Goal: Task Accomplishment & Management: Manage account settings

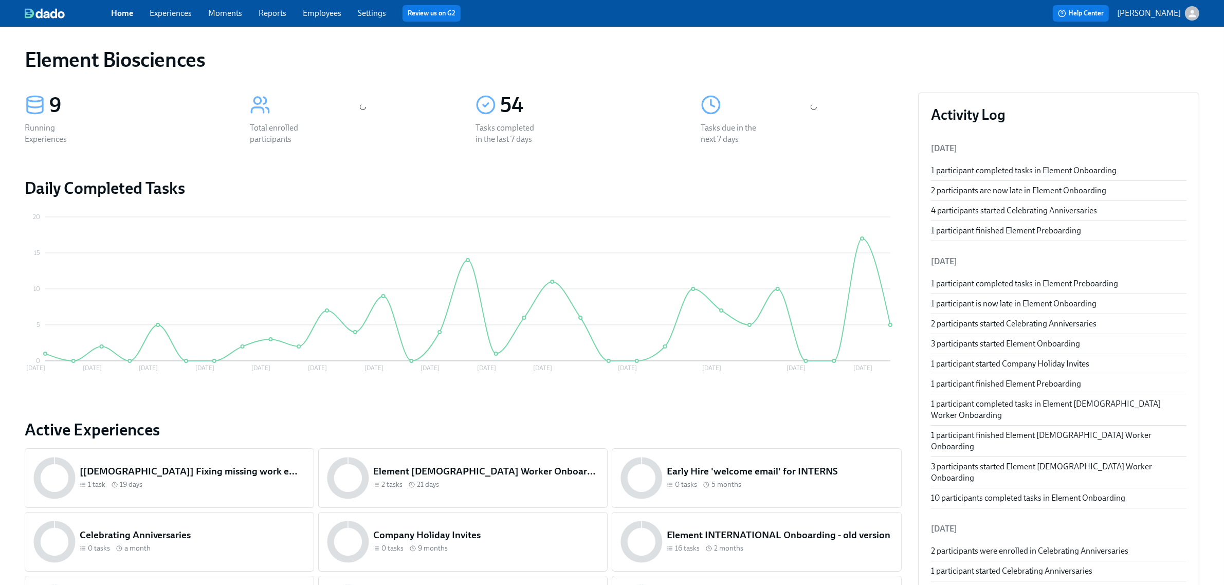
click at [189, 14] on link "Experiences" at bounding box center [171, 13] width 42 height 10
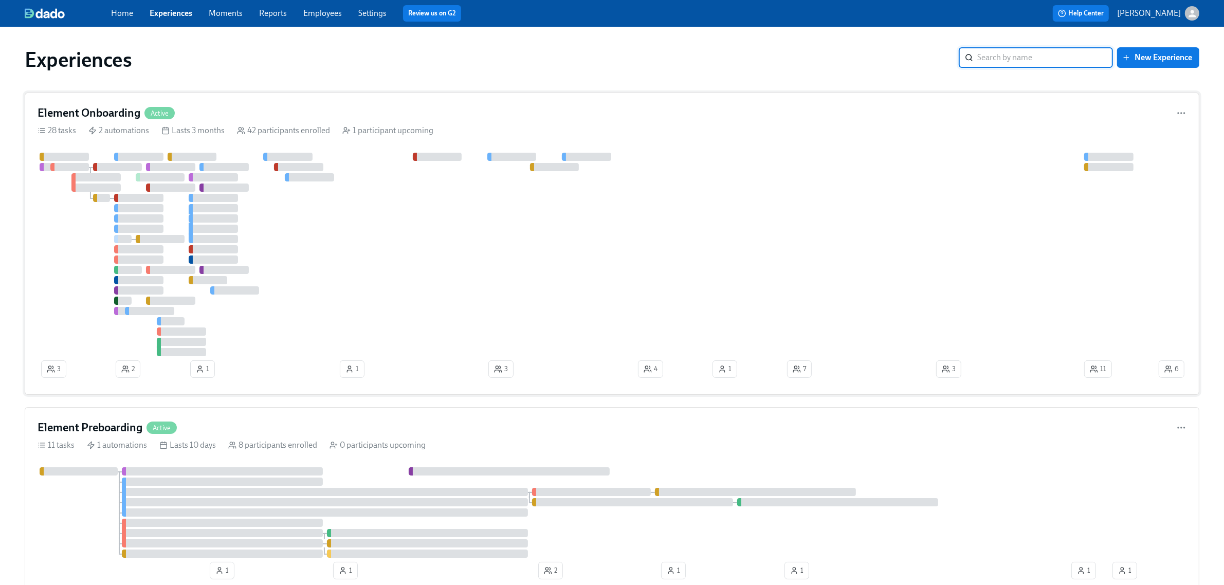
click at [388, 238] on div at bounding box center [597, 255] width 1119 height 204
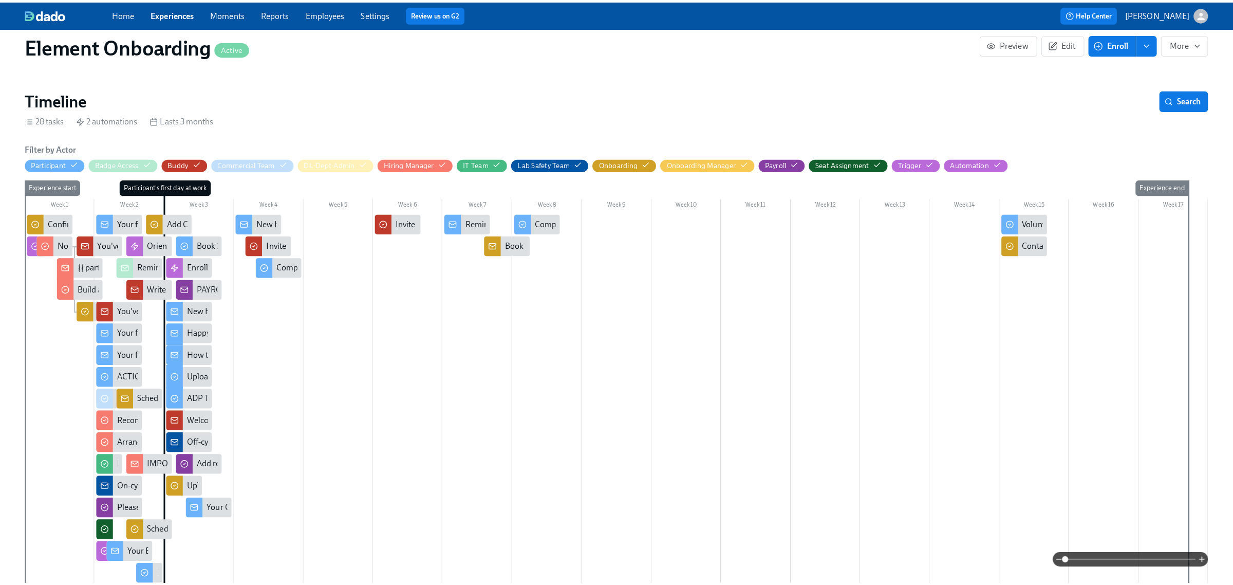
scroll to position [193, 0]
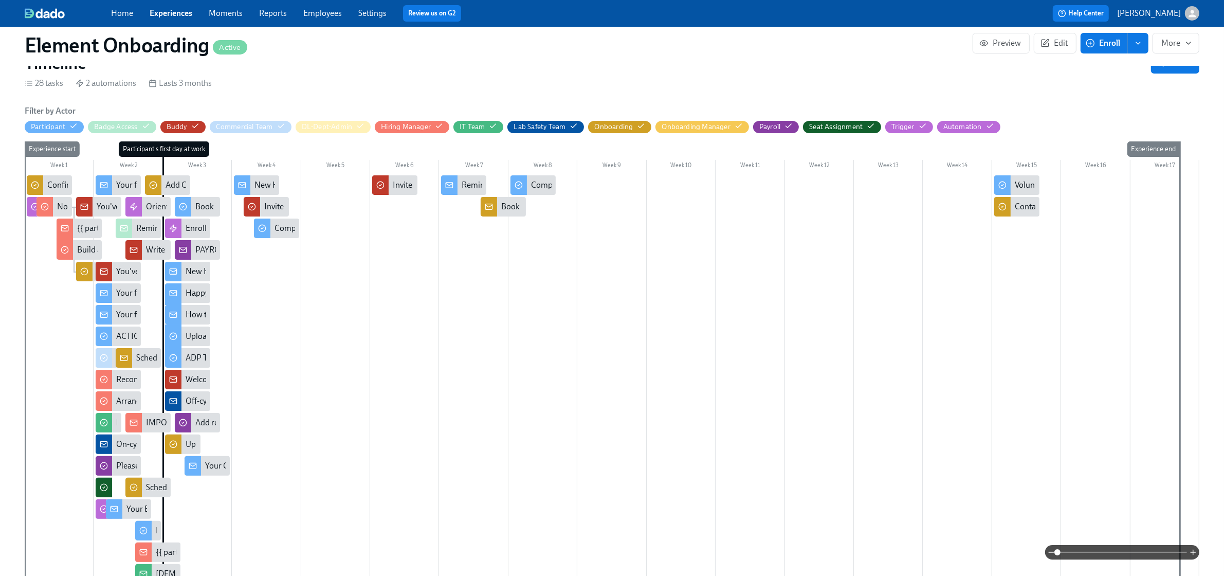
click at [130, 317] on div "Your first day at Element is quickly approaching" at bounding box center [198, 314] width 164 height 11
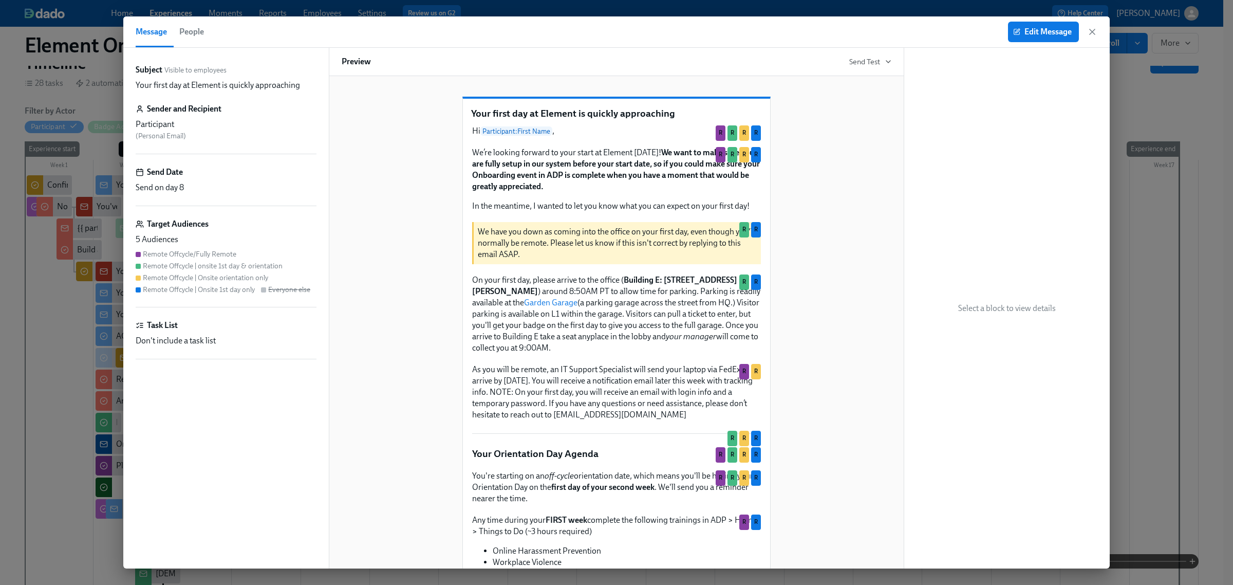
click at [193, 32] on span "People" at bounding box center [191, 32] width 25 height 14
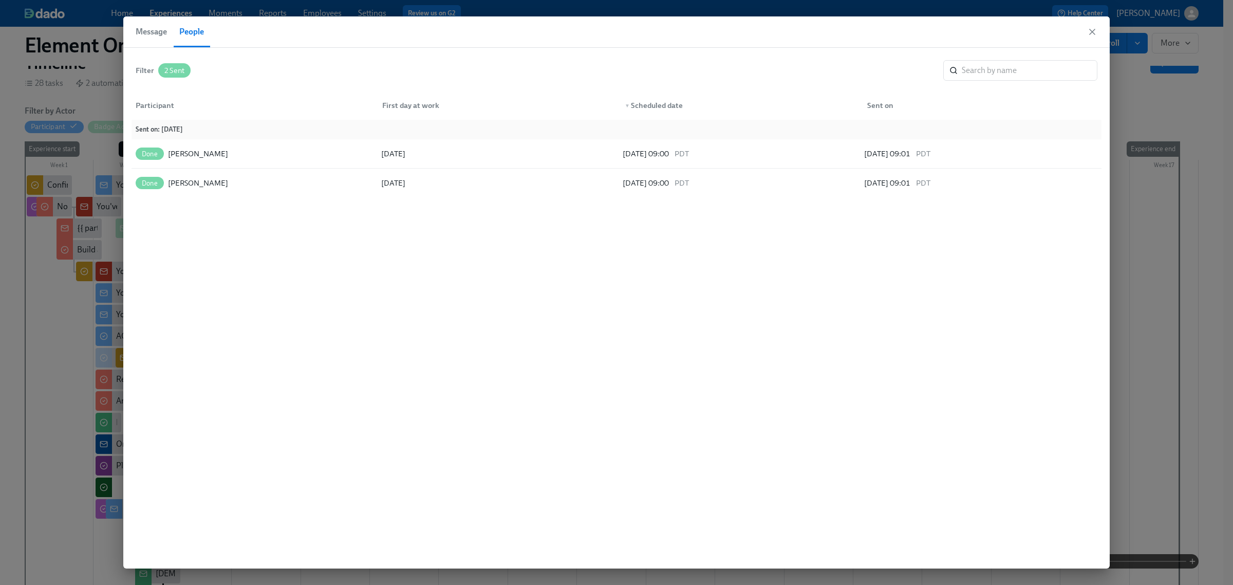
drag, startPoint x: 141, startPoint y: 31, endPoint x: 243, endPoint y: 31, distance: 101.2
click at [141, 31] on span "Message" at bounding box center [151, 32] width 31 height 14
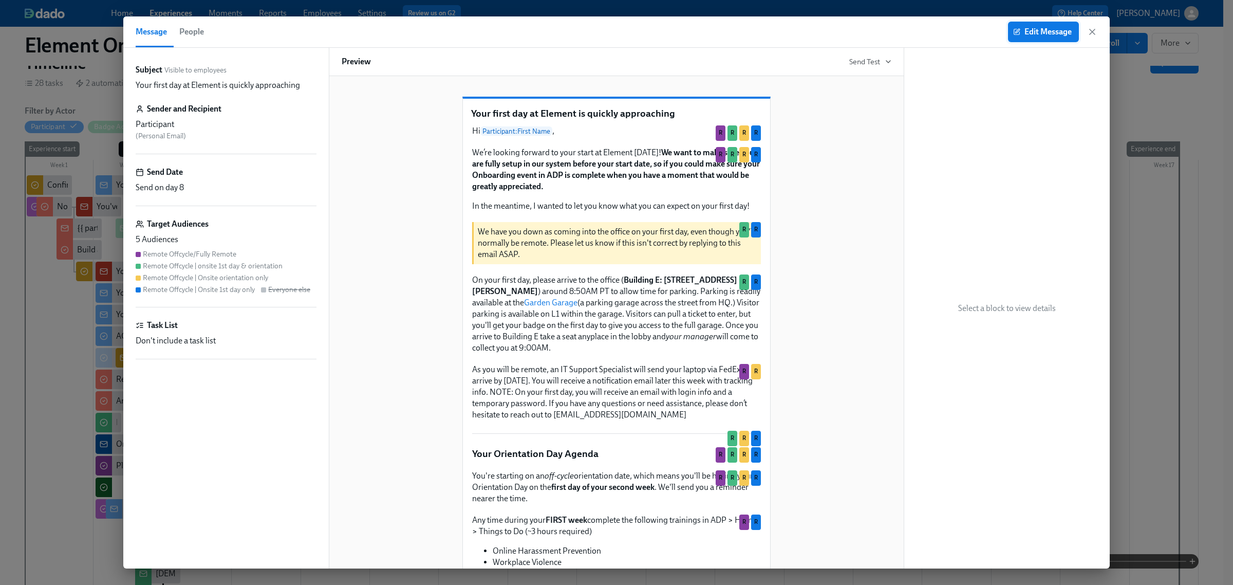
click at [1029, 30] on span "Edit Message" at bounding box center [1044, 32] width 57 height 10
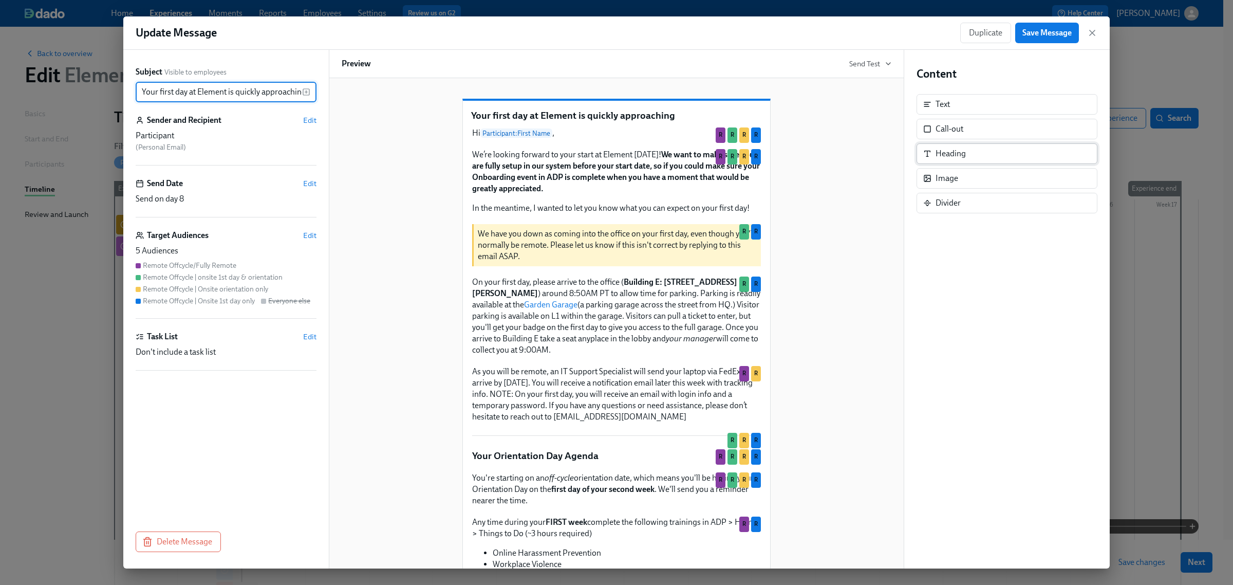
scroll to position [0, 4]
click at [305, 234] on span "Edit" at bounding box center [309, 235] width 13 height 10
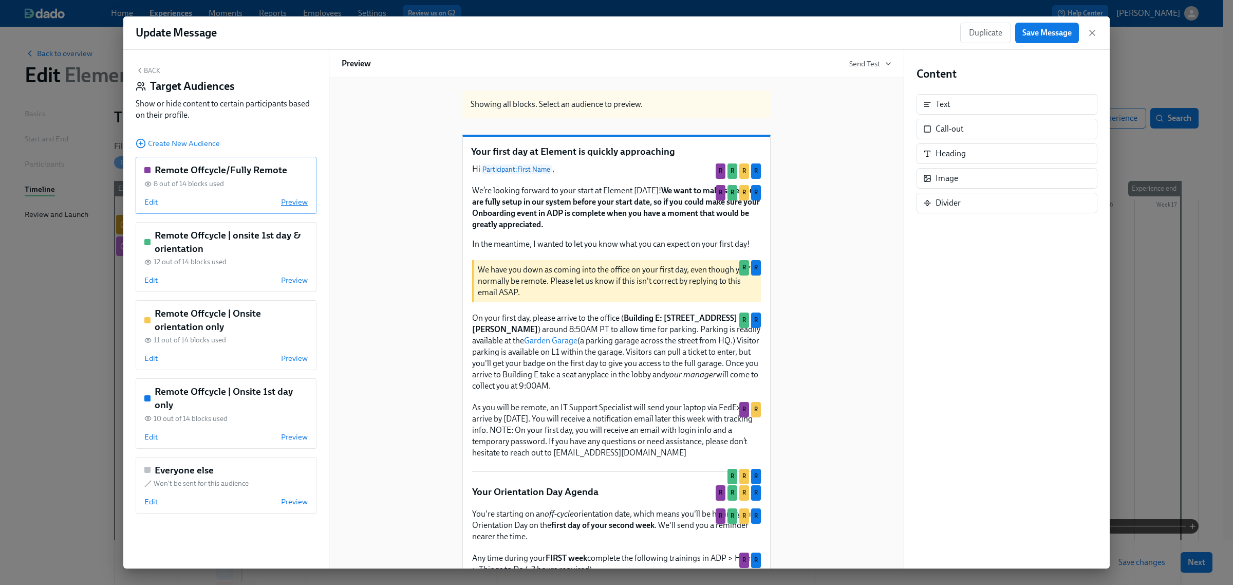
click at [300, 204] on span "Preview" at bounding box center [294, 202] width 27 height 10
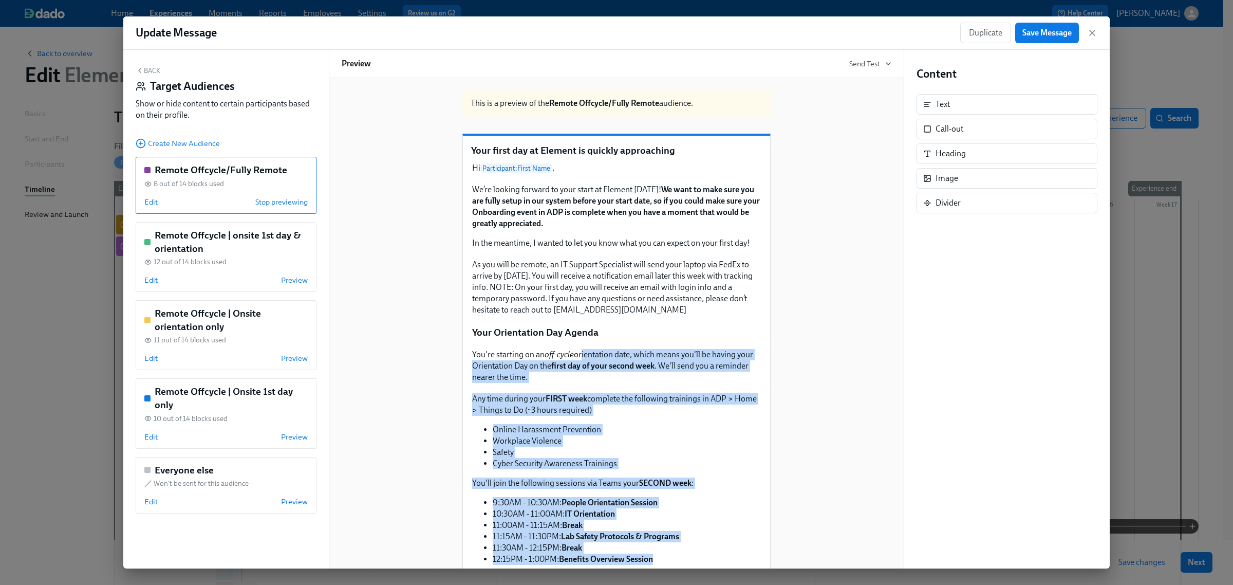
scroll to position [0, 0]
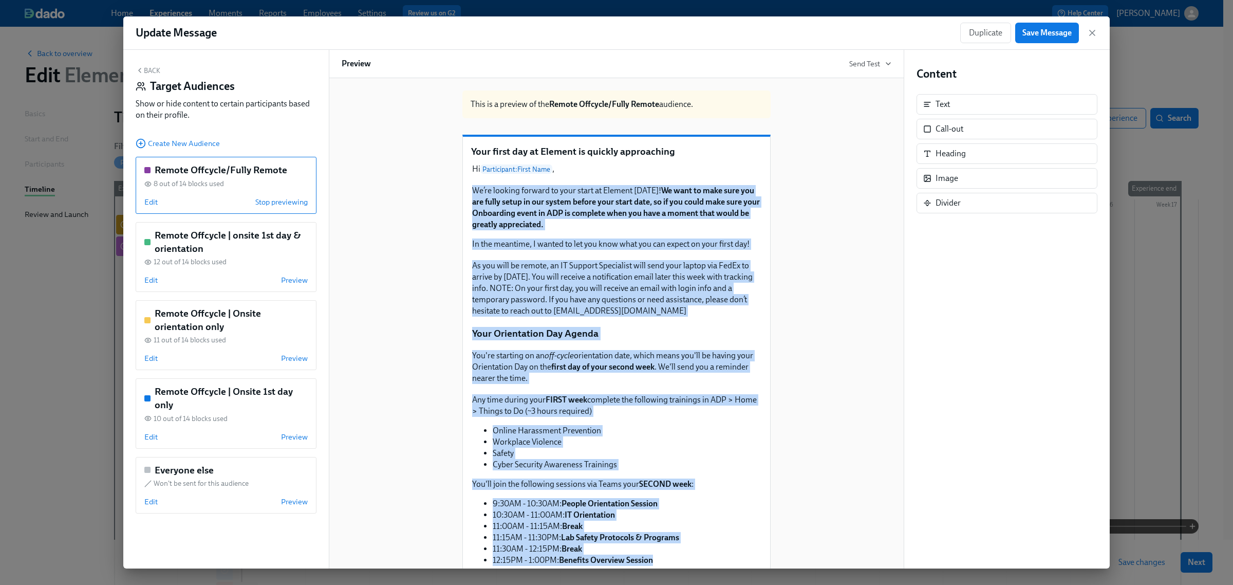
drag, startPoint x: 654, startPoint y: 443, endPoint x: 463, endPoint y: 196, distance: 312.5
click at [463, 196] on div "Your first day at Element is quickly approaching Hi Participant : First Name , …" at bounding box center [616, 400] width 307 height 527
copy div "Lo’ip dolorsi ametcon ad elit seddo ei Tempori ut Labore! Et dolo ma aliq enim …"
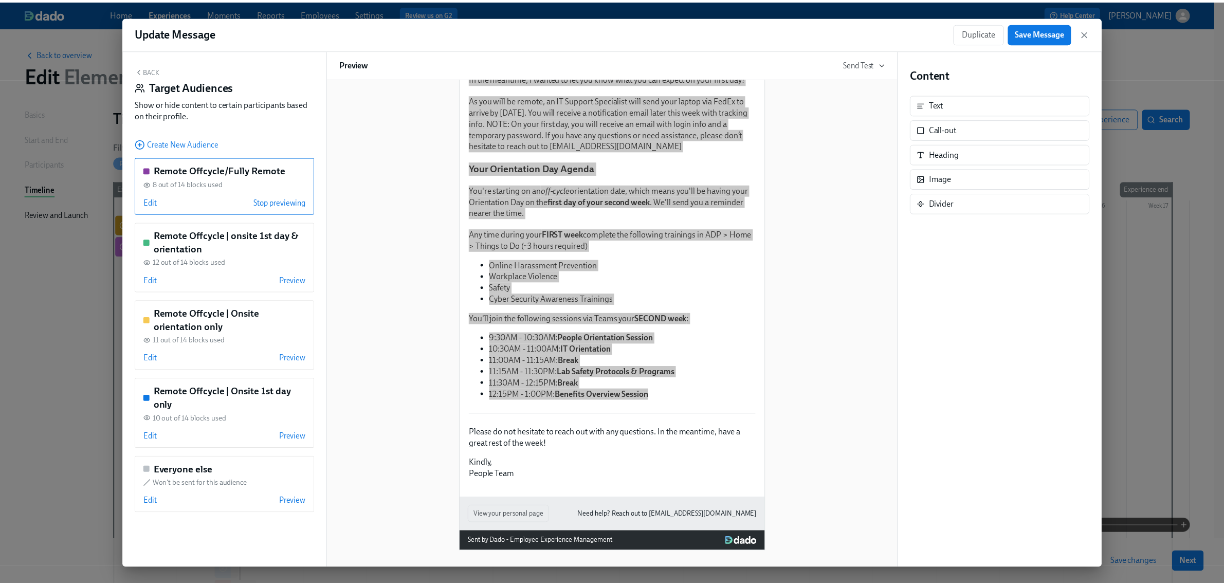
scroll to position [173, 0]
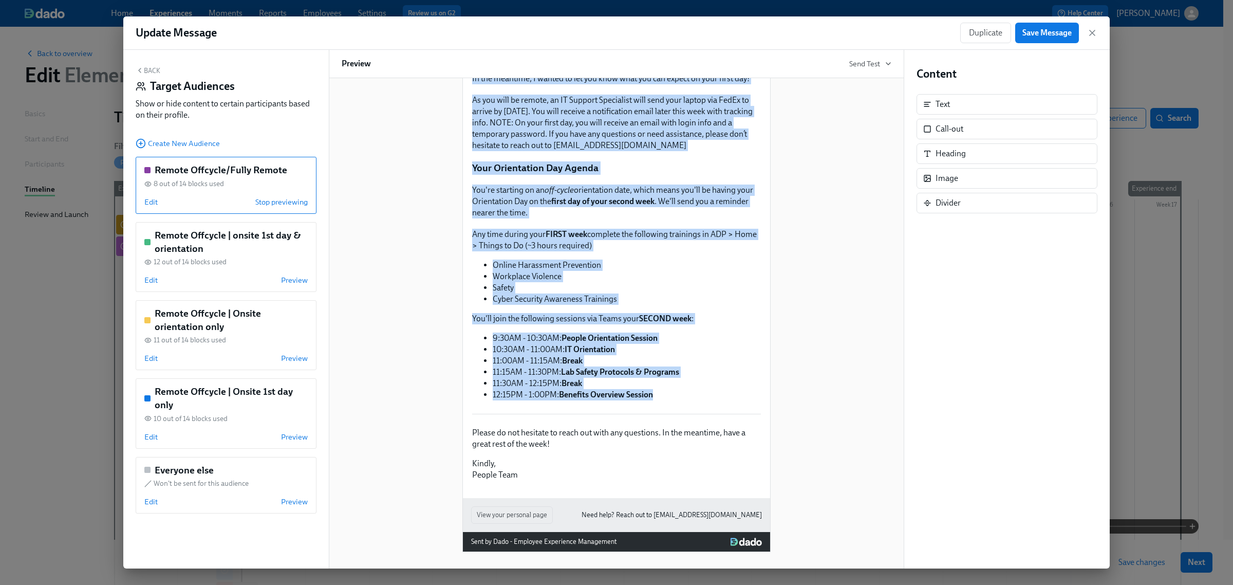
click at [710, 340] on div "Any time during your FIRST week complete the following trainings in ADP > Home …" at bounding box center [616, 315] width 291 height 174
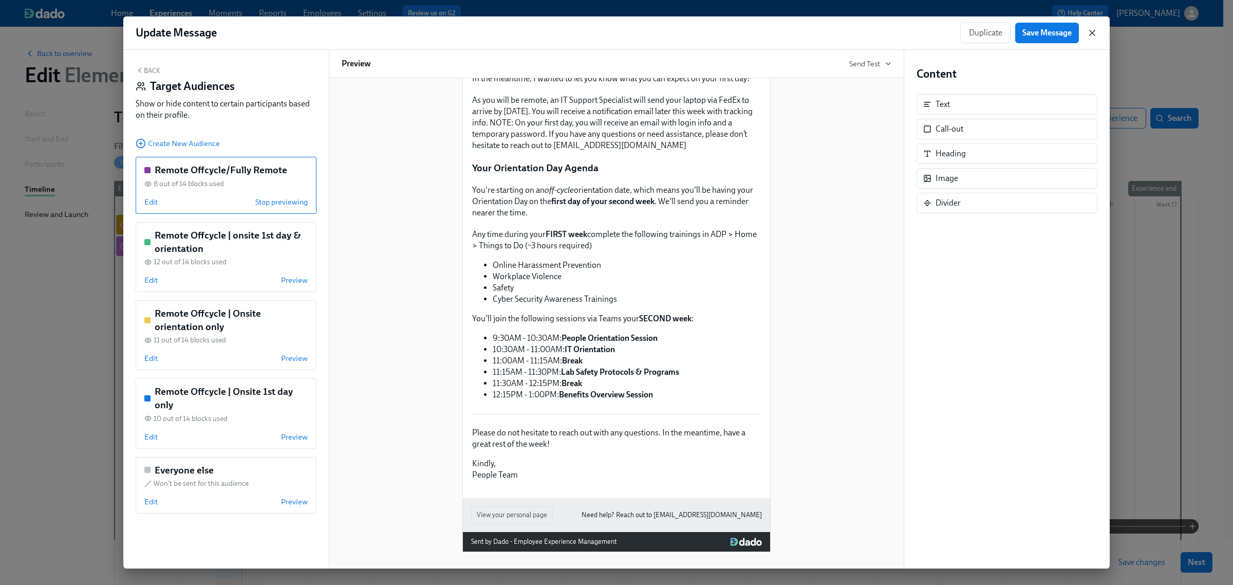
click at [1093, 32] on icon "button" at bounding box center [1092, 32] width 5 height 5
